Goal: Check status: Check status

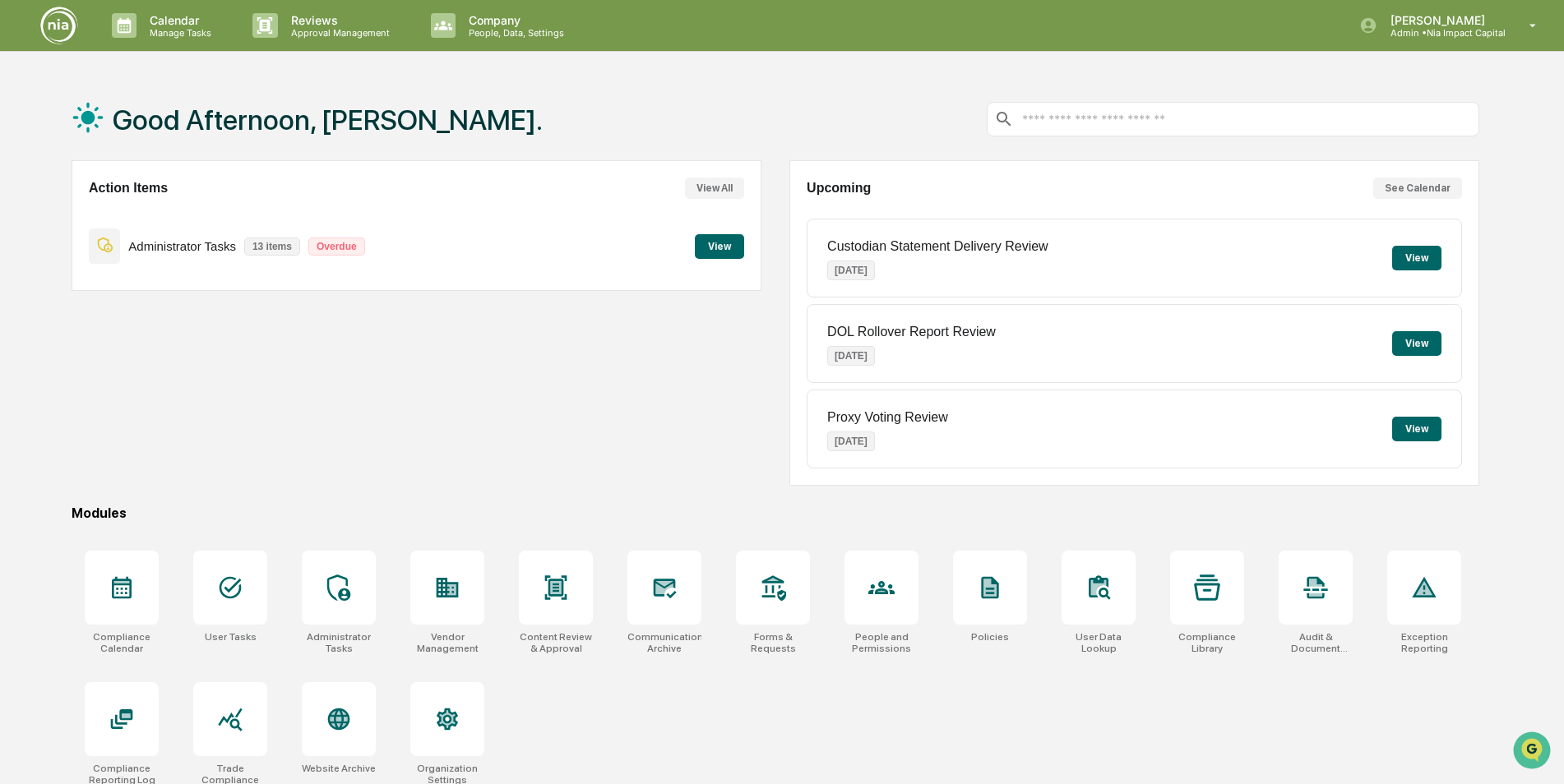
click at [719, 249] on button "View" at bounding box center [719, 246] width 49 height 25
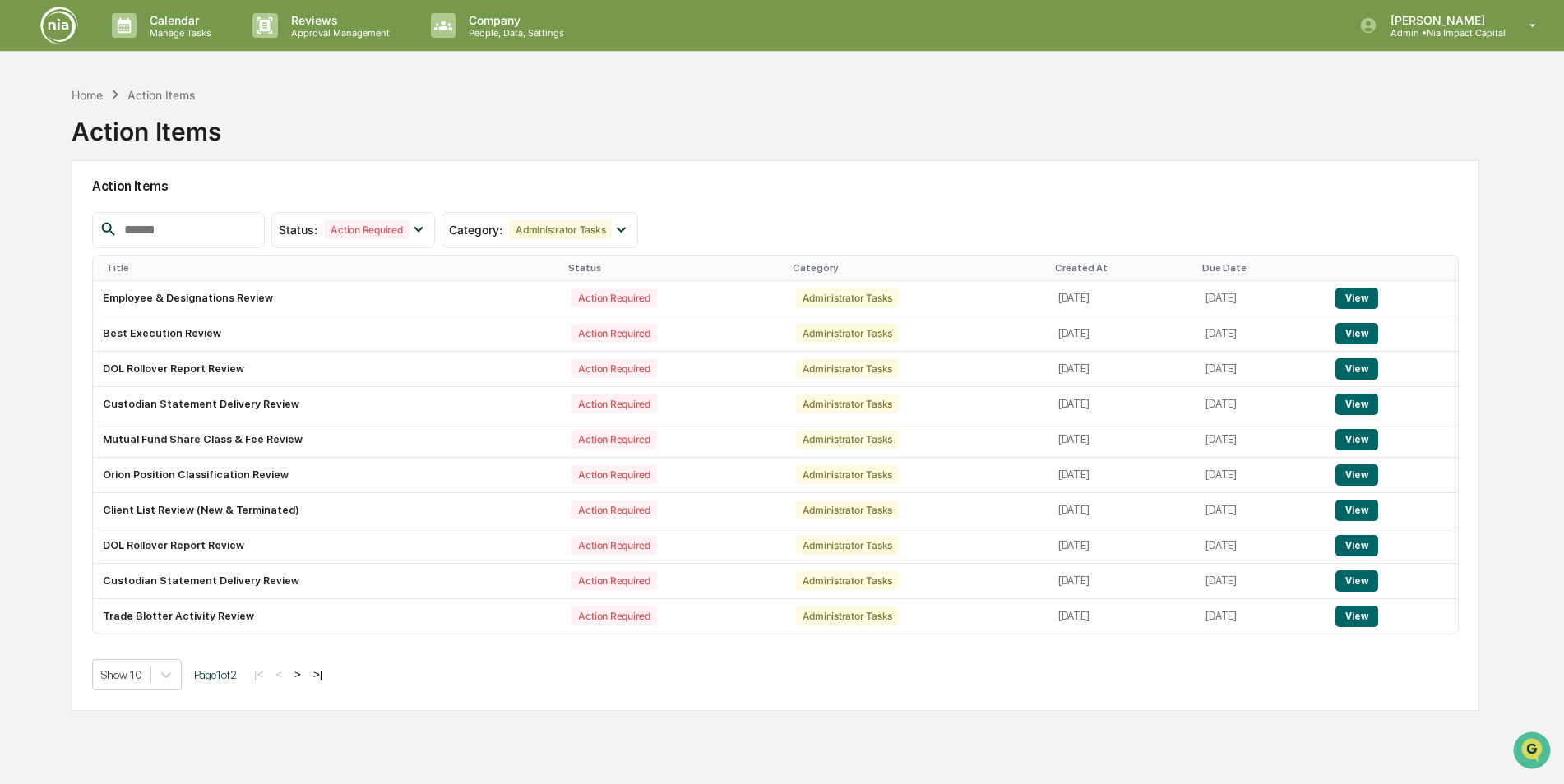
click at [301, 679] on button ">" at bounding box center [298, 673] width 16 height 14
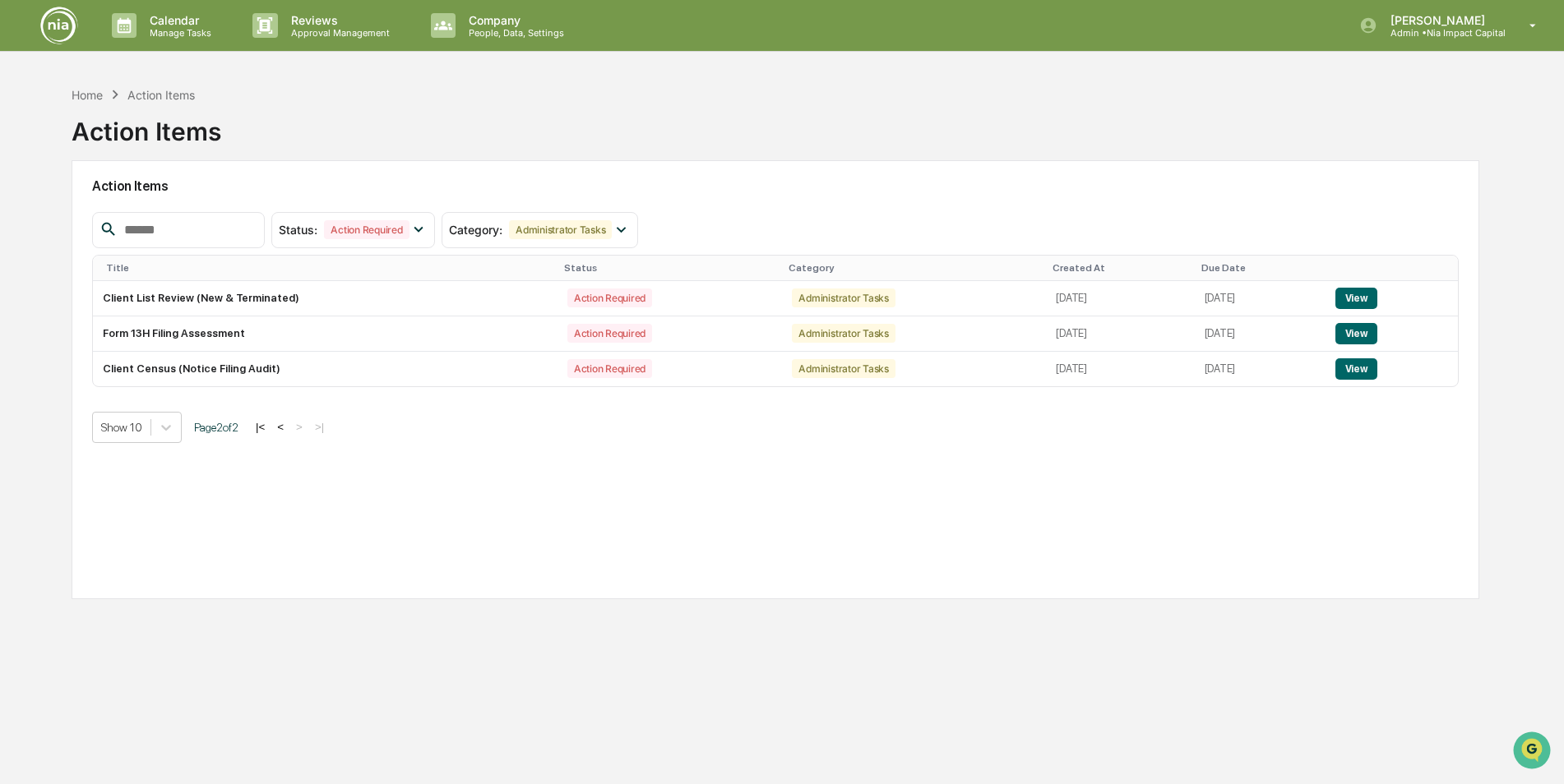
click at [67, 37] on img at bounding box center [59, 25] width 39 height 39
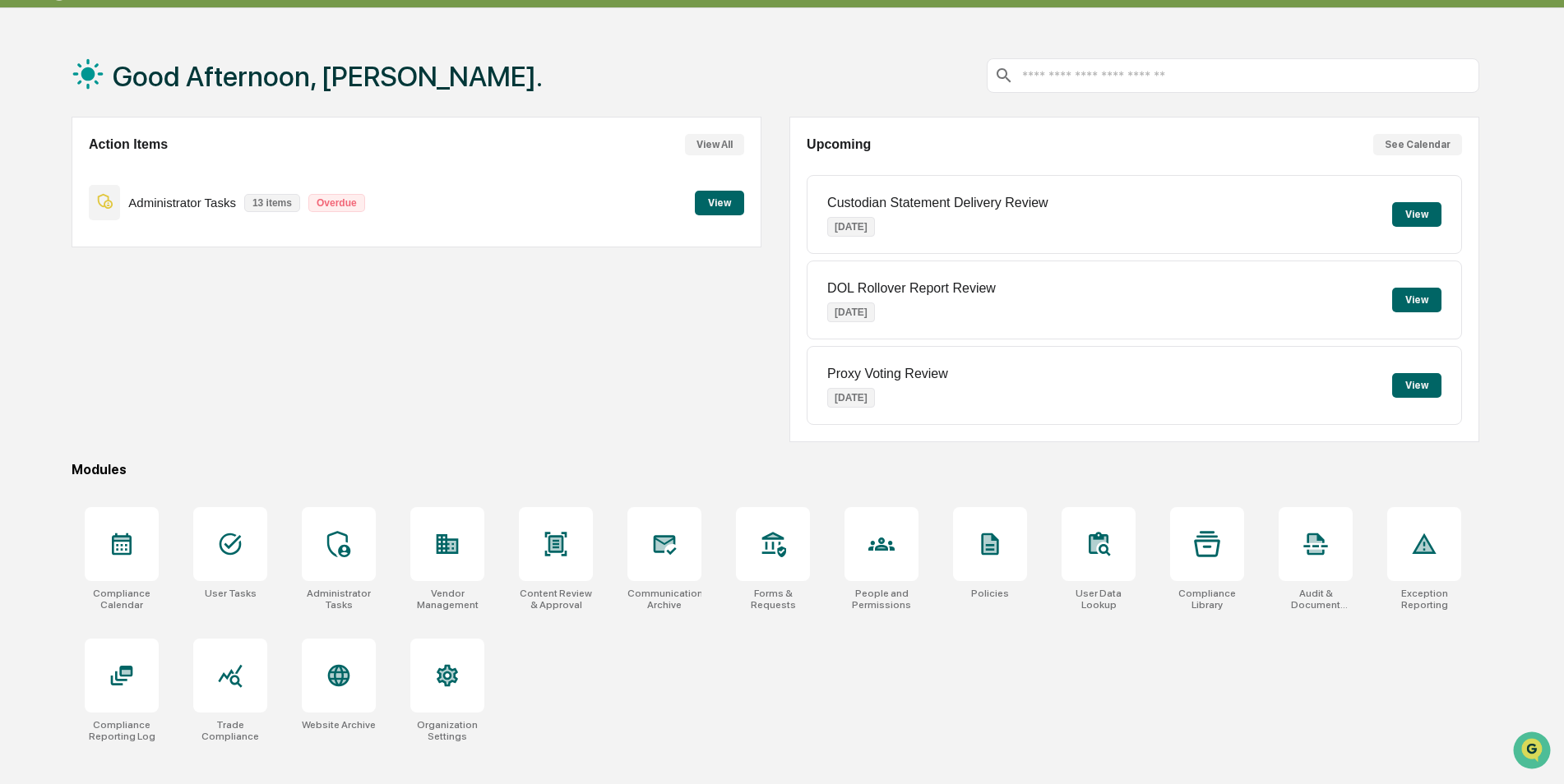
scroll to position [78, 0]
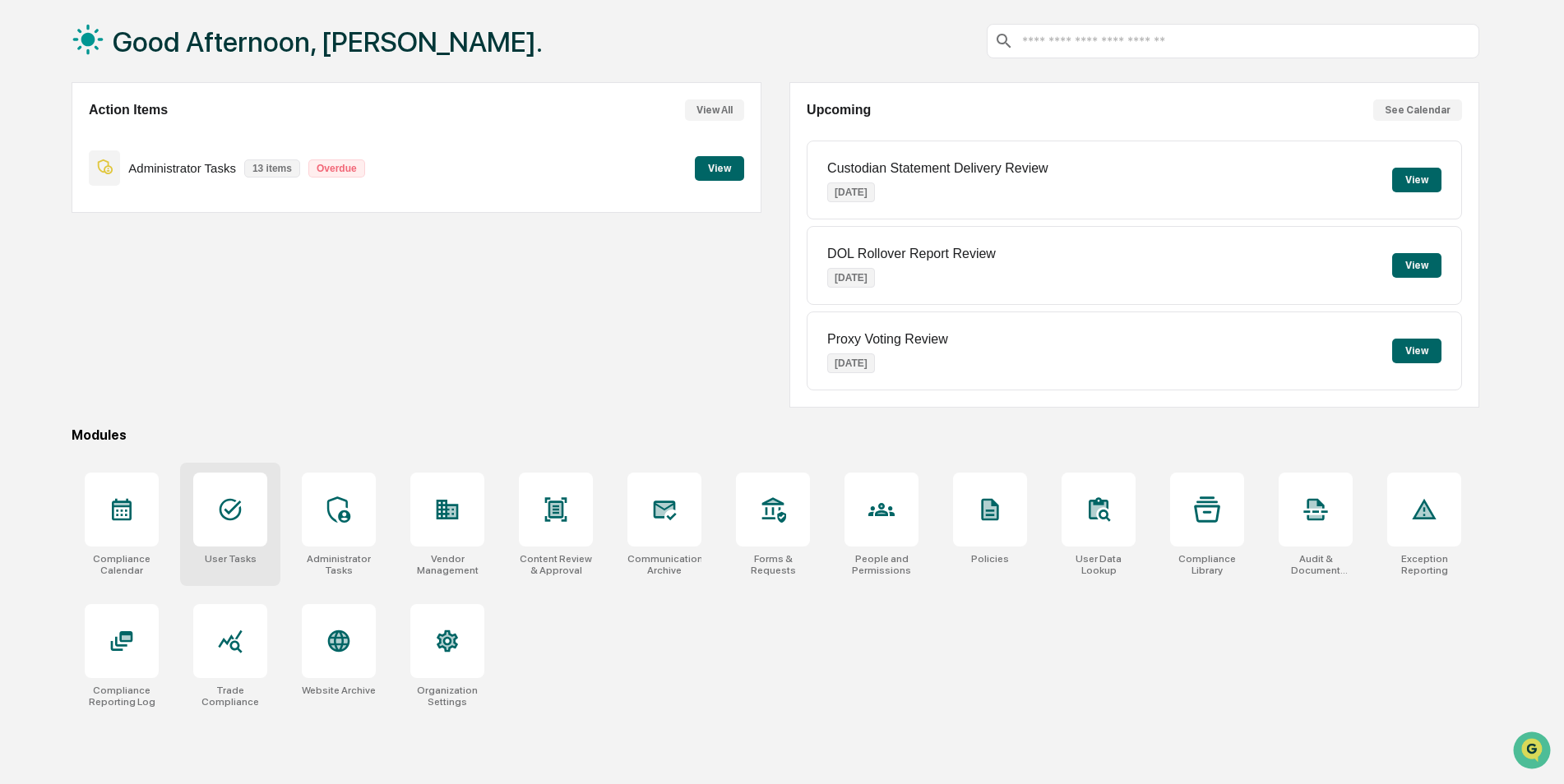
click at [258, 520] on div at bounding box center [229, 509] width 74 height 74
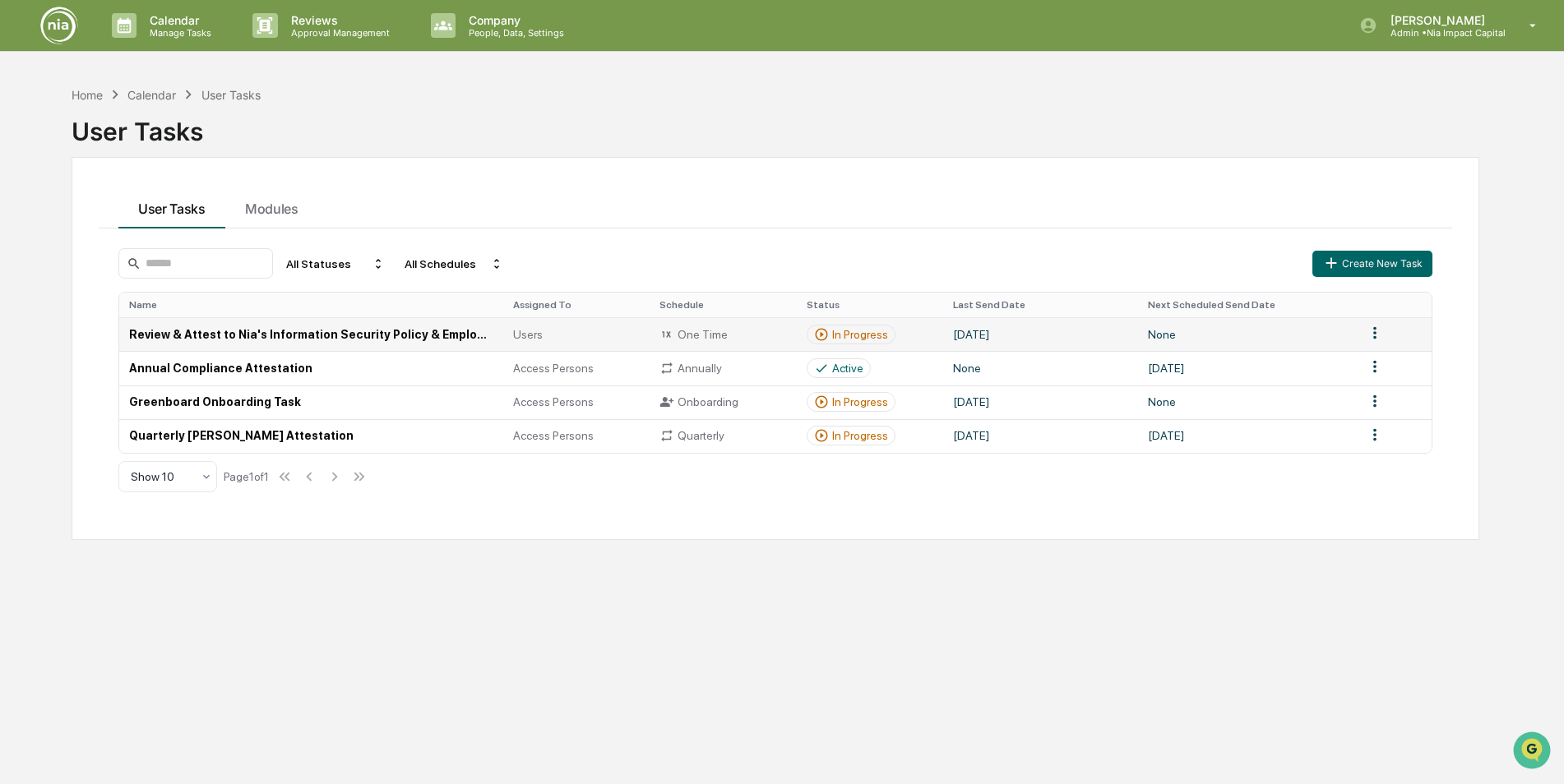
click at [758, 334] on div "One Time" at bounding box center [722, 334] width 127 height 15
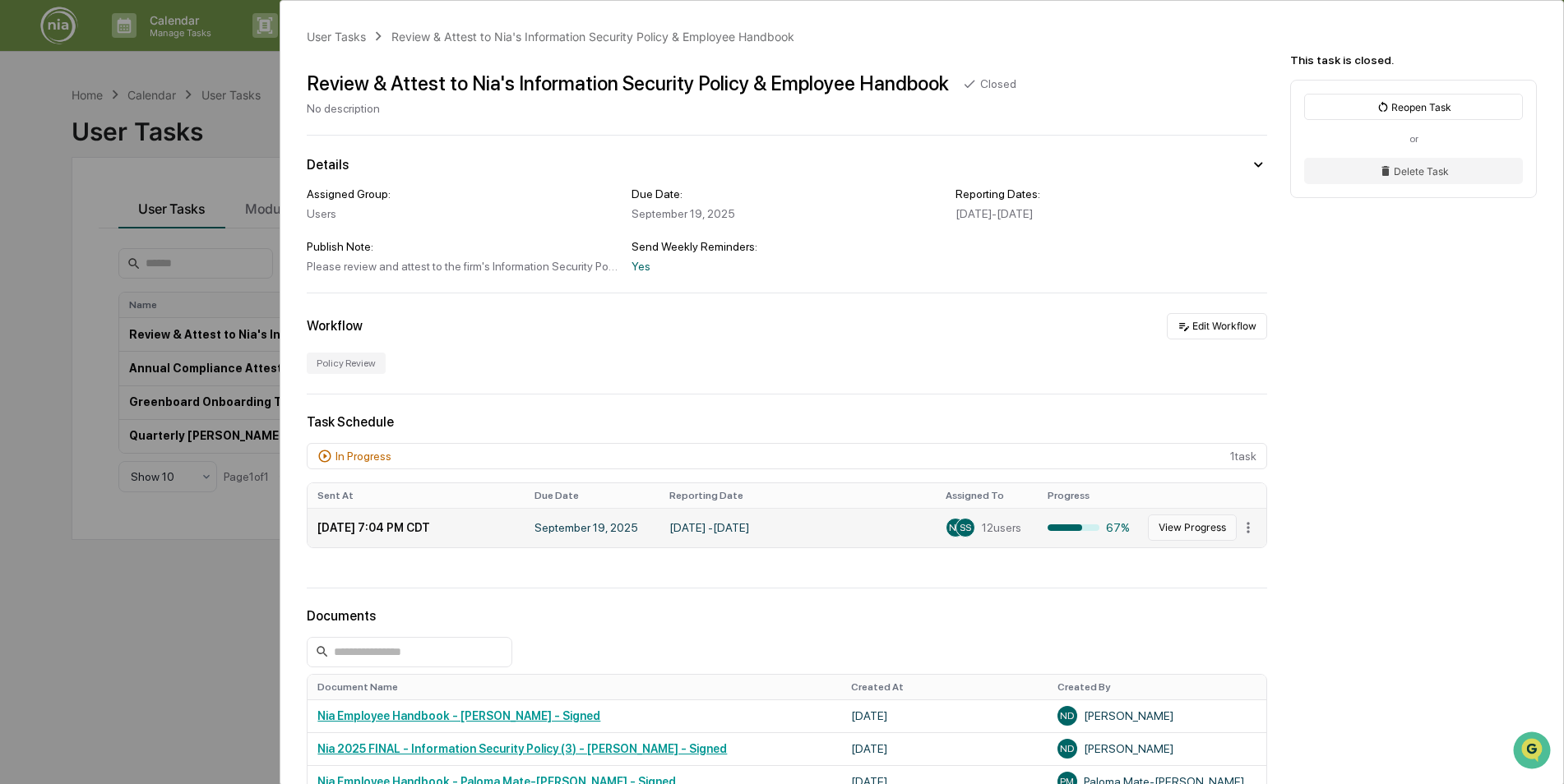
click at [1188, 528] on button "View Progress" at bounding box center [1192, 527] width 89 height 26
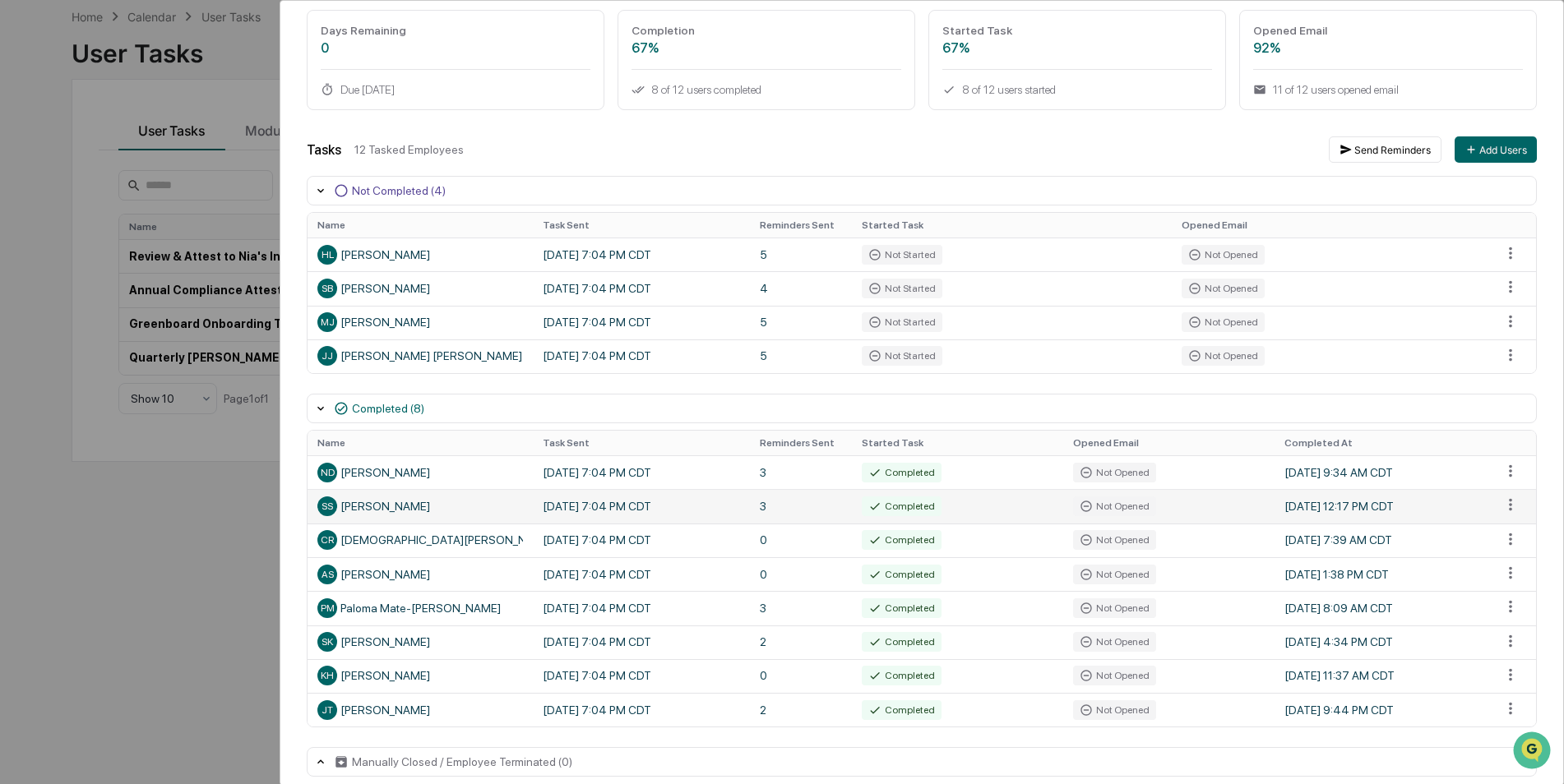
scroll to position [138, 0]
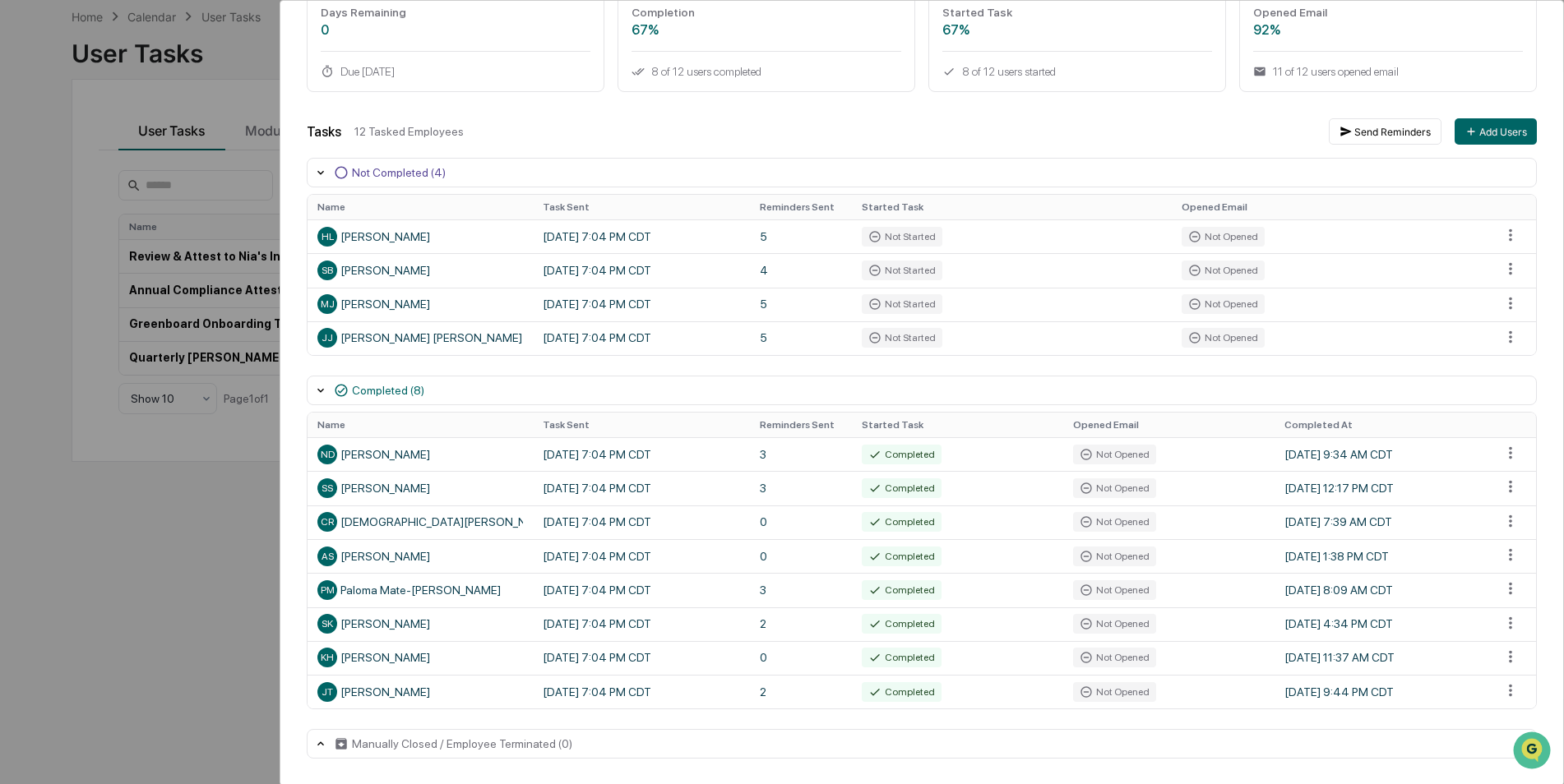
click at [111, 570] on div "User Tasks Review & Attest to Nia's Information Security Policy & Employee Hand…" at bounding box center [782, 392] width 1564 height 784
